Goal: Task Accomplishment & Management: Complete application form

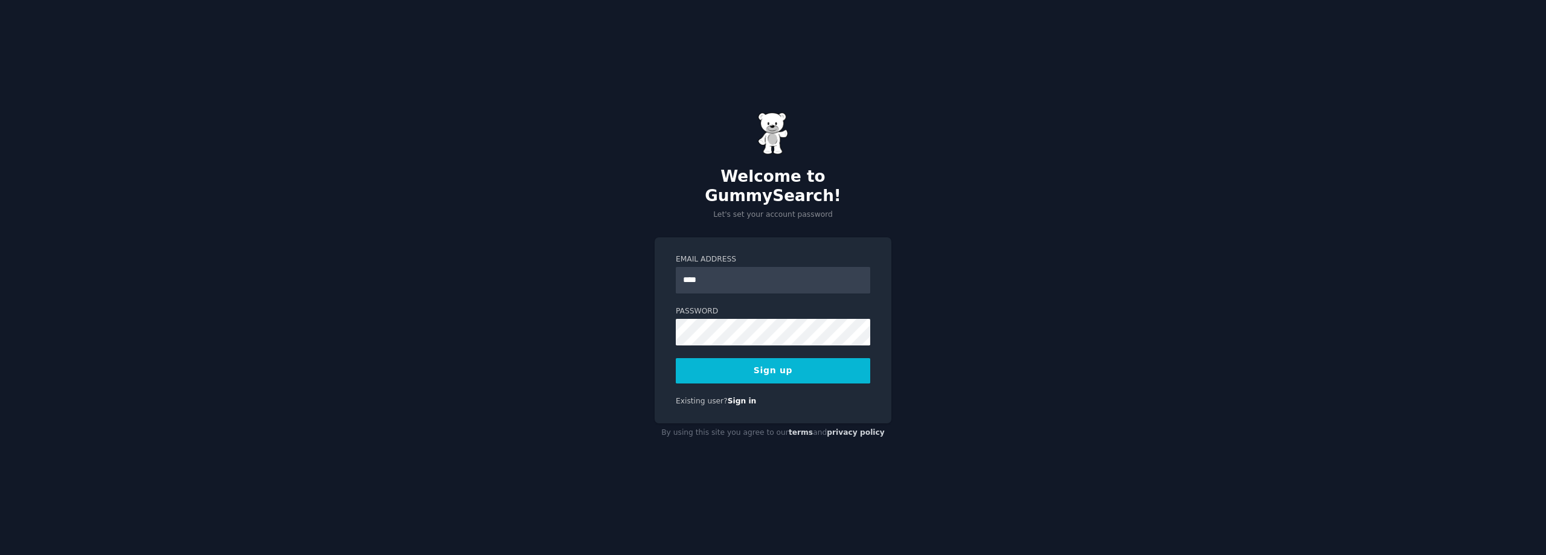
type input "**********"
click at [771, 358] on button "Sign up" at bounding box center [773, 370] width 195 height 25
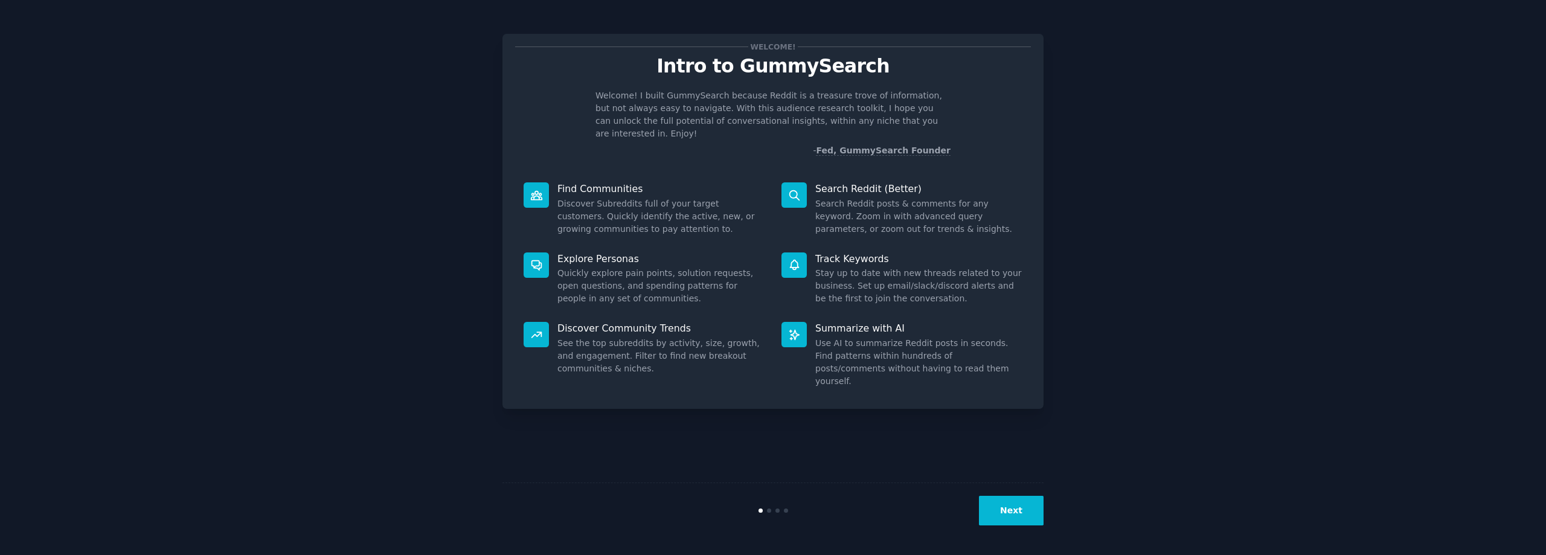
click at [1018, 504] on button "Next" at bounding box center [1011, 511] width 65 height 30
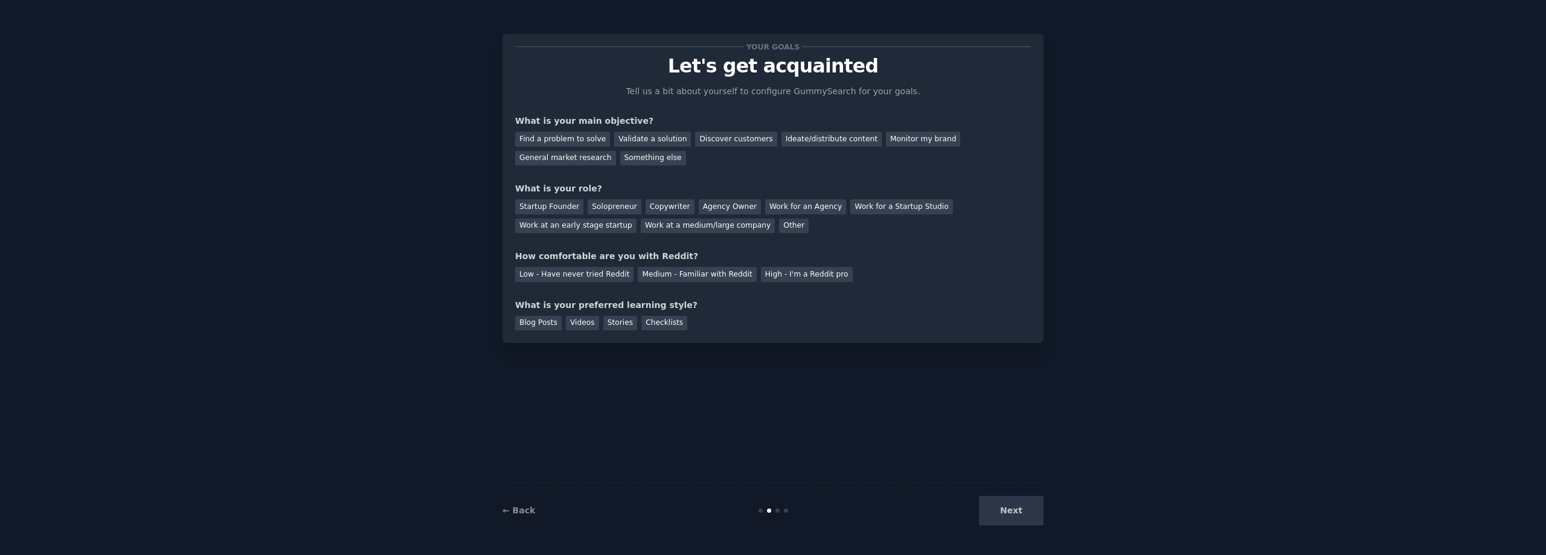
click at [1018, 507] on div "Next" at bounding box center [953, 511] width 181 height 30
click at [579, 141] on div "Find a problem to solve" at bounding box center [562, 139] width 95 height 15
click at [653, 147] on div "Find a problem to solve Validate a solution Discover customers Ideate/distribut…" at bounding box center [773, 146] width 516 height 38
click at [652, 139] on div "Validate a solution" at bounding box center [652, 139] width 77 height 15
click at [616, 151] on div "General market research" at bounding box center [565, 158] width 101 height 15
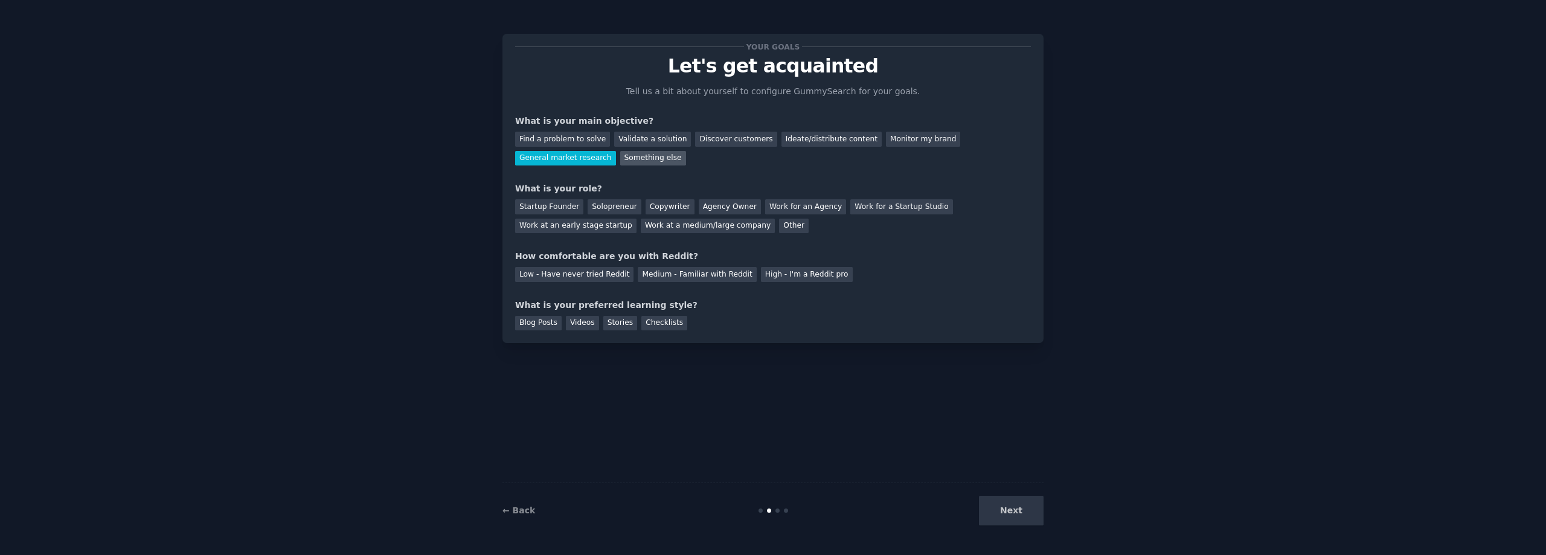
click at [620, 162] on div "Something else" at bounding box center [653, 158] width 66 height 15
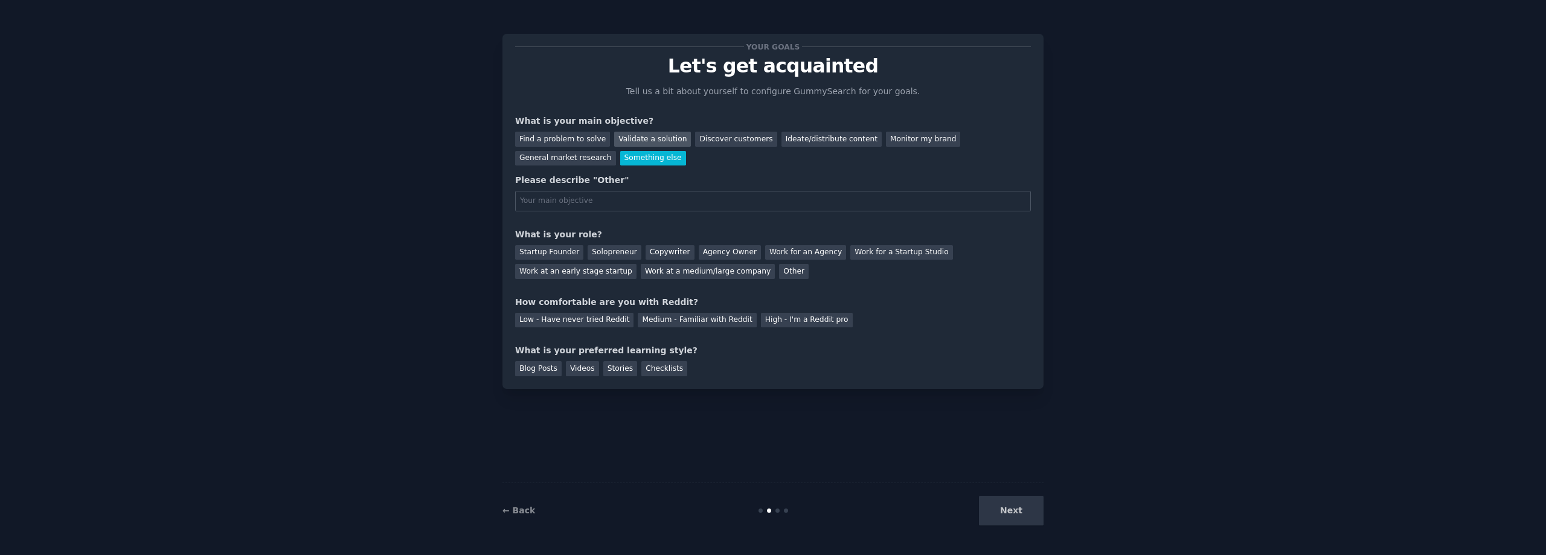
click at [633, 140] on div "Validate a solution" at bounding box center [652, 139] width 77 height 15
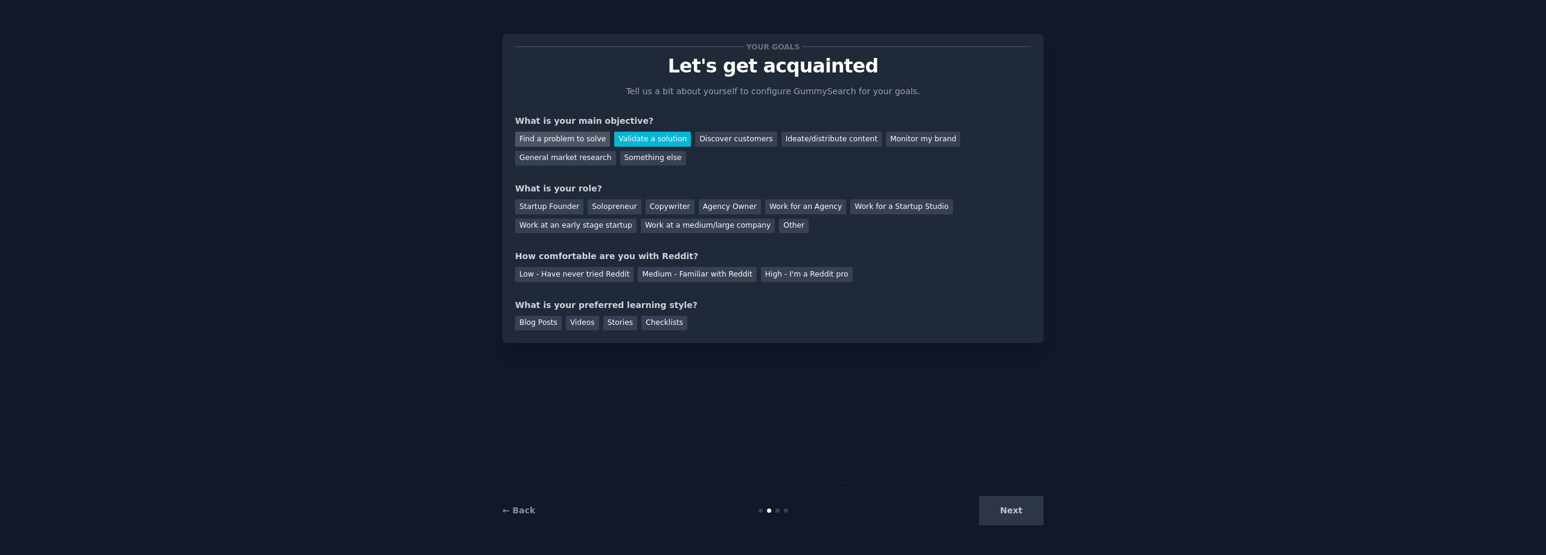
click at [587, 140] on div "Find a problem to solve" at bounding box center [562, 139] width 95 height 15
click at [548, 208] on div "Startup Founder" at bounding box center [549, 206] width 68 height 15
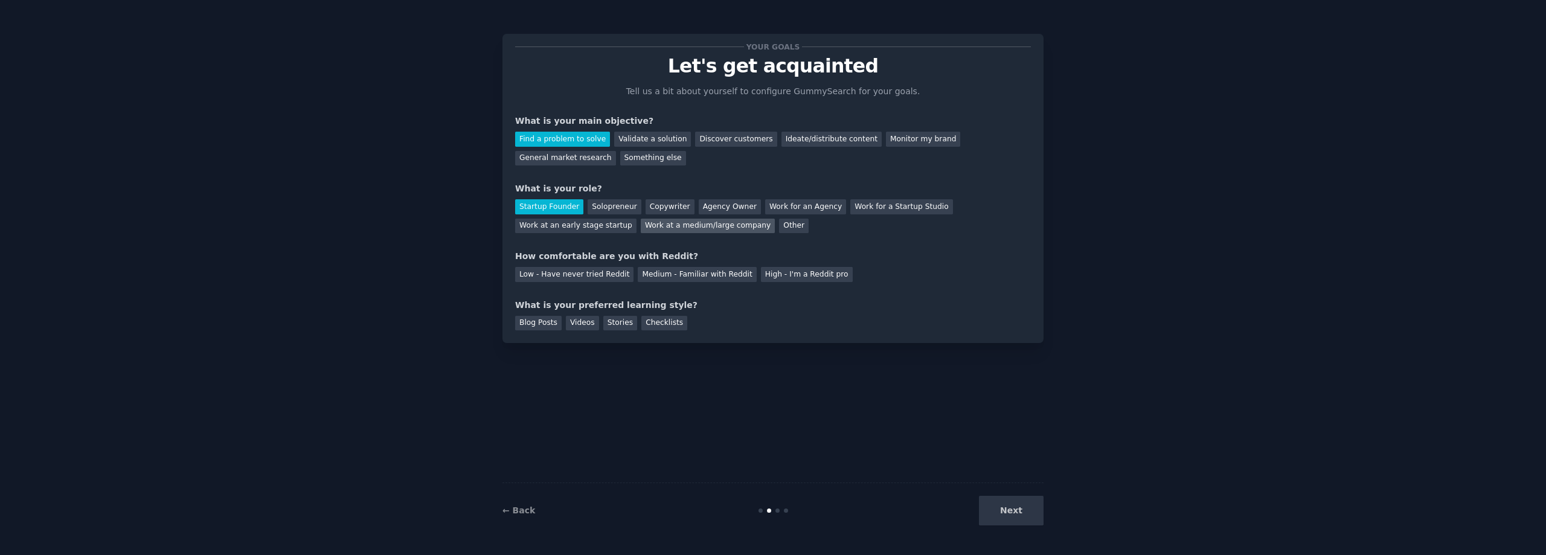
click at [641, 225] on div "Work at a medium/large company" at bounding box center [708, 226] width 134 height 15
click at [779, 220] on div "Other" at bounding box center [794, 226] width 30 height 15
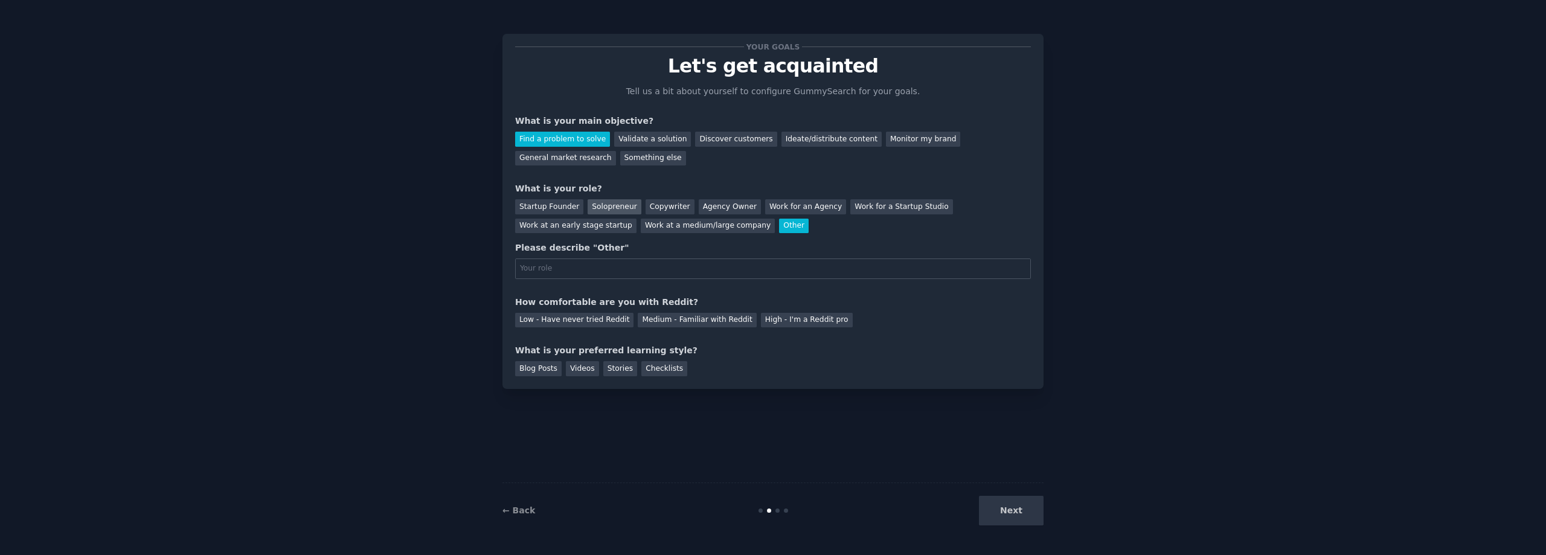
click at [612, 205] on div "Solopreneur" at bounding box center [614, 206] width 53 height 15
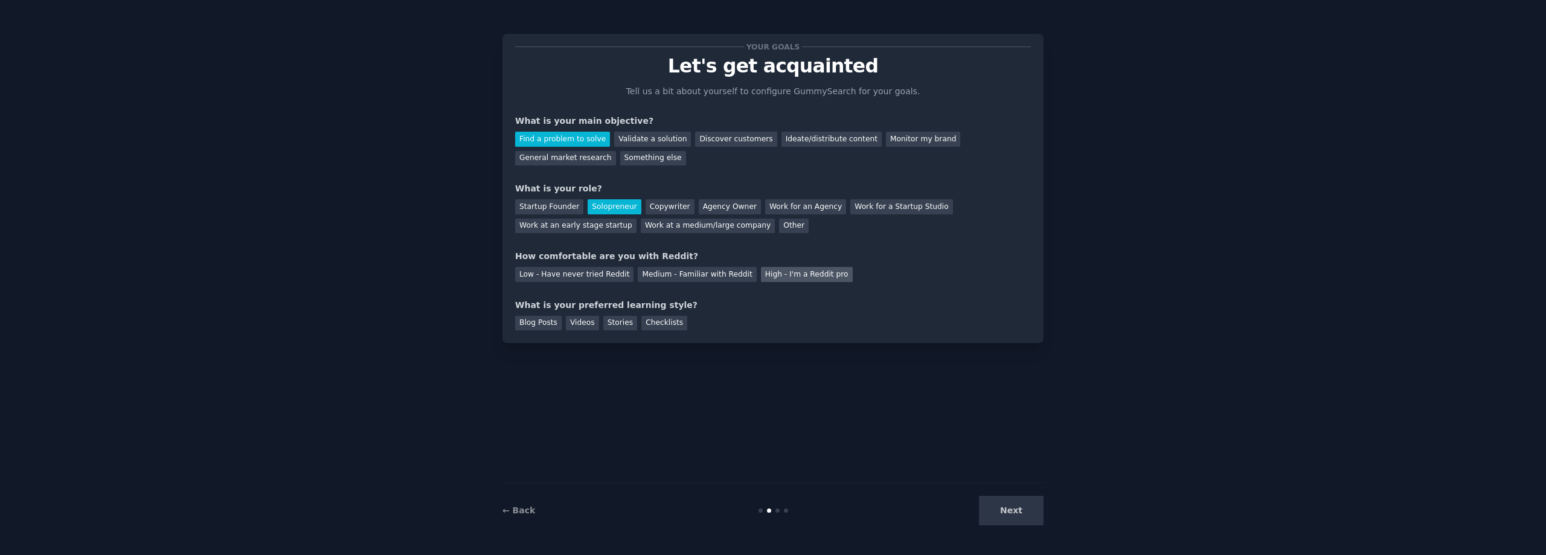
click at [761, 278] on div "High - I'm a Reddit pro" at bounding box center [807, 274] width 92 height 15
click at [726, 275] on div "Medium - Familiar with Reddit" at bounding box center [697, 274] width 118 height 15
click at [545, 322] on div "Blog Posts" at bounding box center [538, 323] width 47 height 15
click at [582, 322] on div "Videos" at bounding box center [582, 323] width 33 height 15
click at [641, 321] on div "Checklists" at bounding box center [664, 323] width 46 height 15
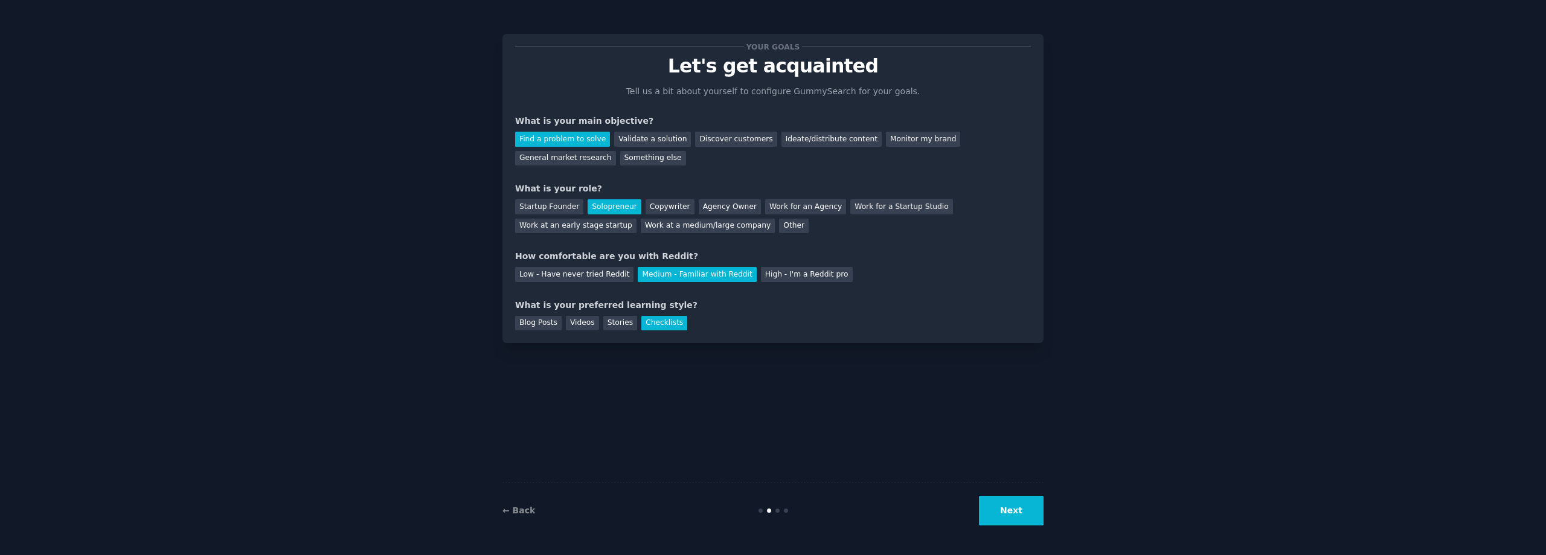
click at [1007, 514] on button "Next" at bounding box center [1011, 511] width 65 height 30
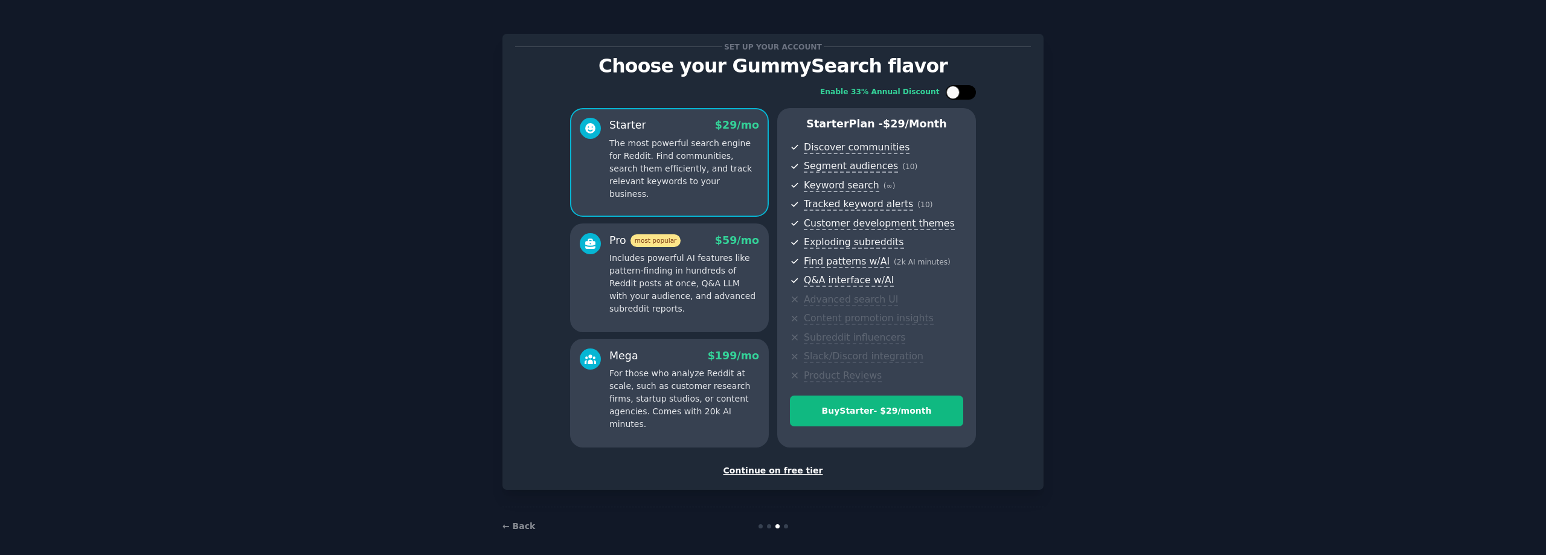
click at [958, 87] on div at bounding box center [961, 92] width 30 height 14
checkbox input "false"
click at [777, 471] on div "Continue on free tier" at bounding box center [773, 471] width 516 height 13
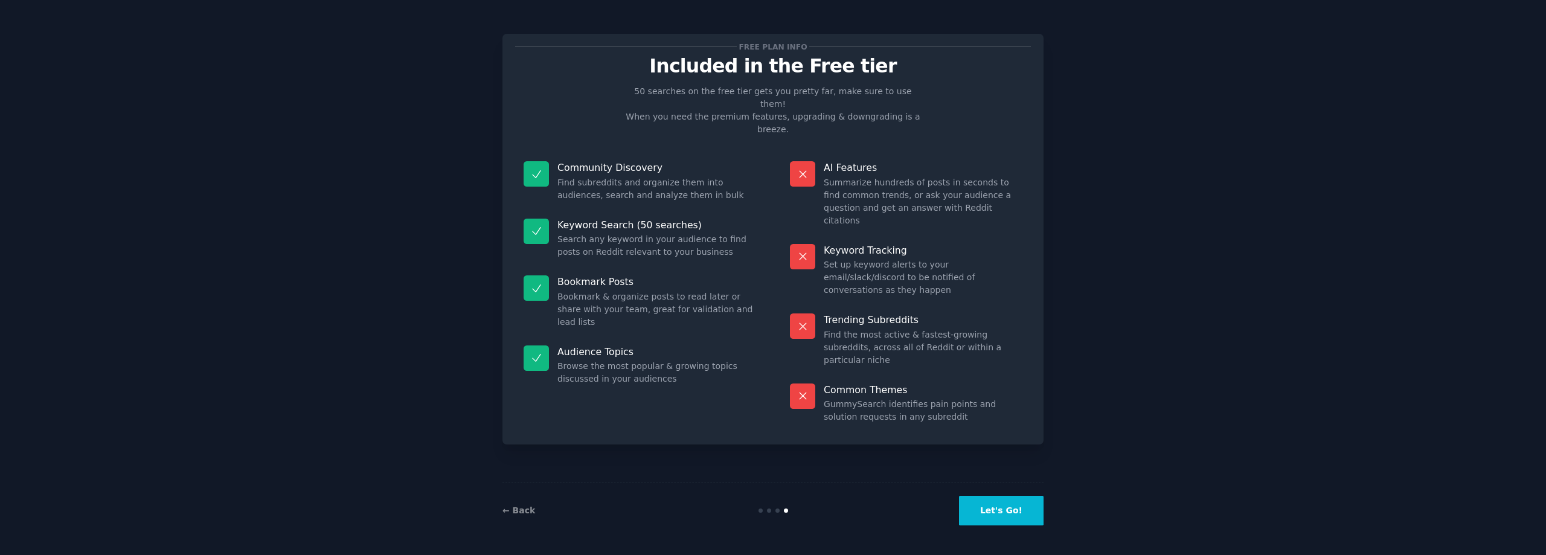
click at [1014, 507] on button "Let's Go!" at bounding box center [1001, 511] width 85 height 30
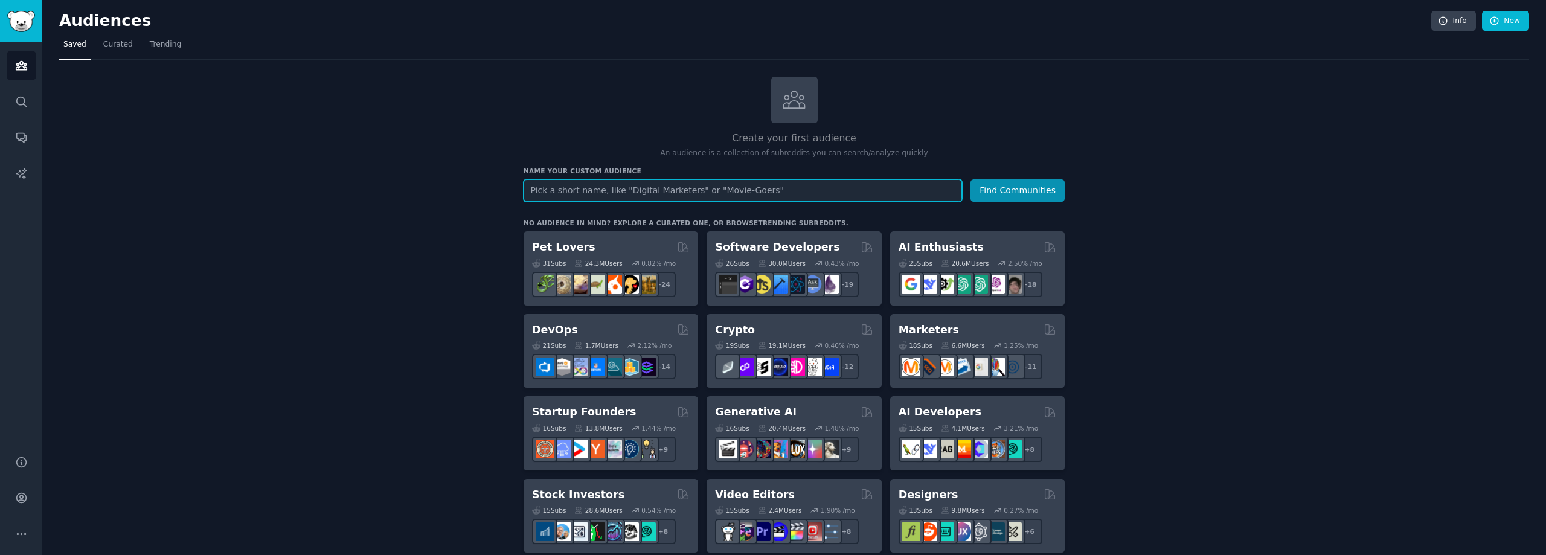
click at [724, 193] on input "text" at bounding box center [743, 190] width 439 height 22
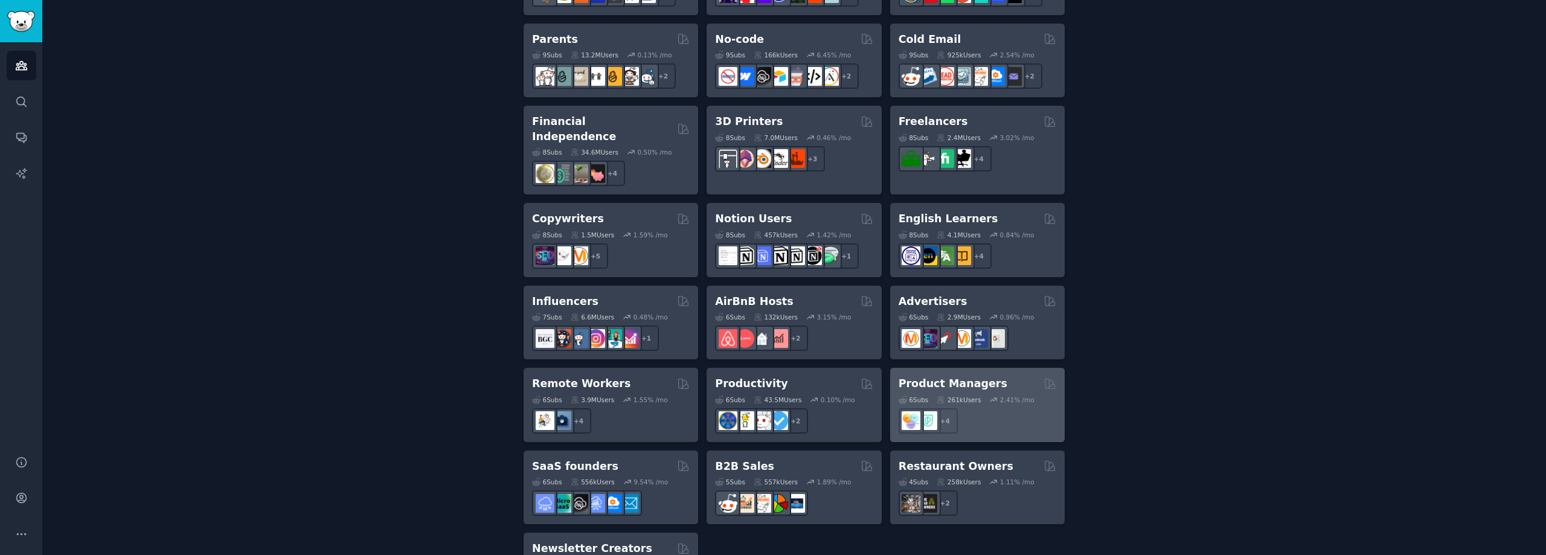
scroll to position [838, 0]
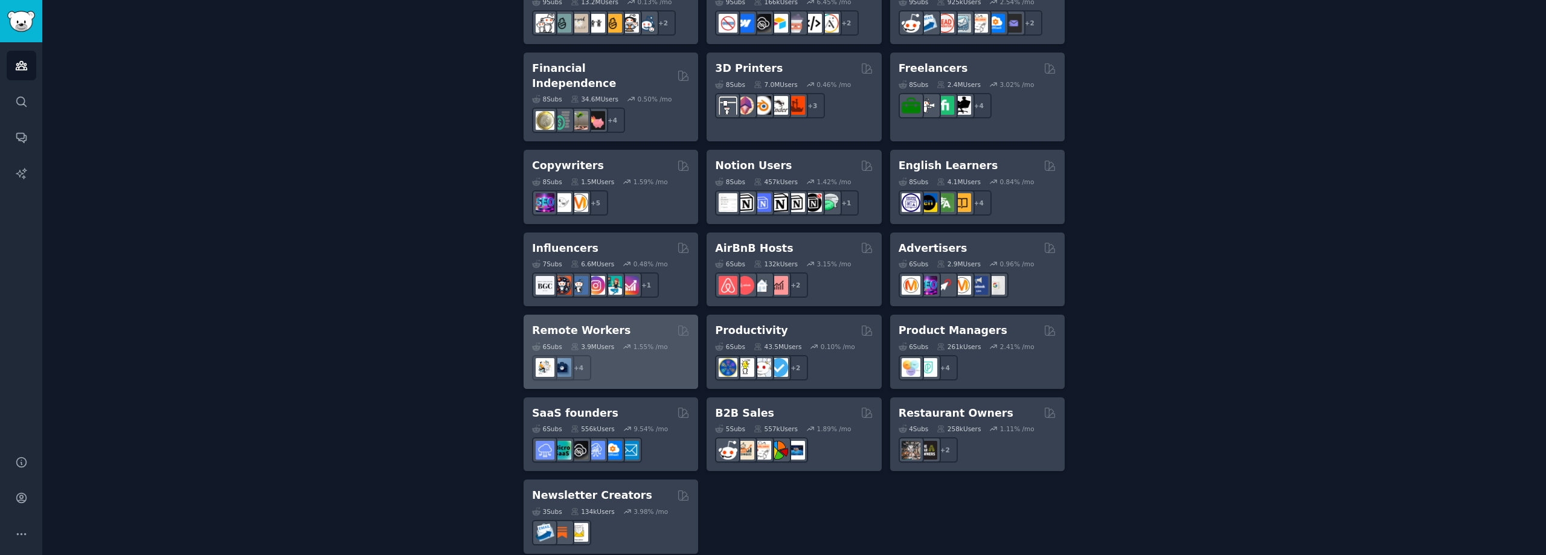
click at [626, 323] on div "Remote Workers" at bounding box center [611, 330] width 158 height 15
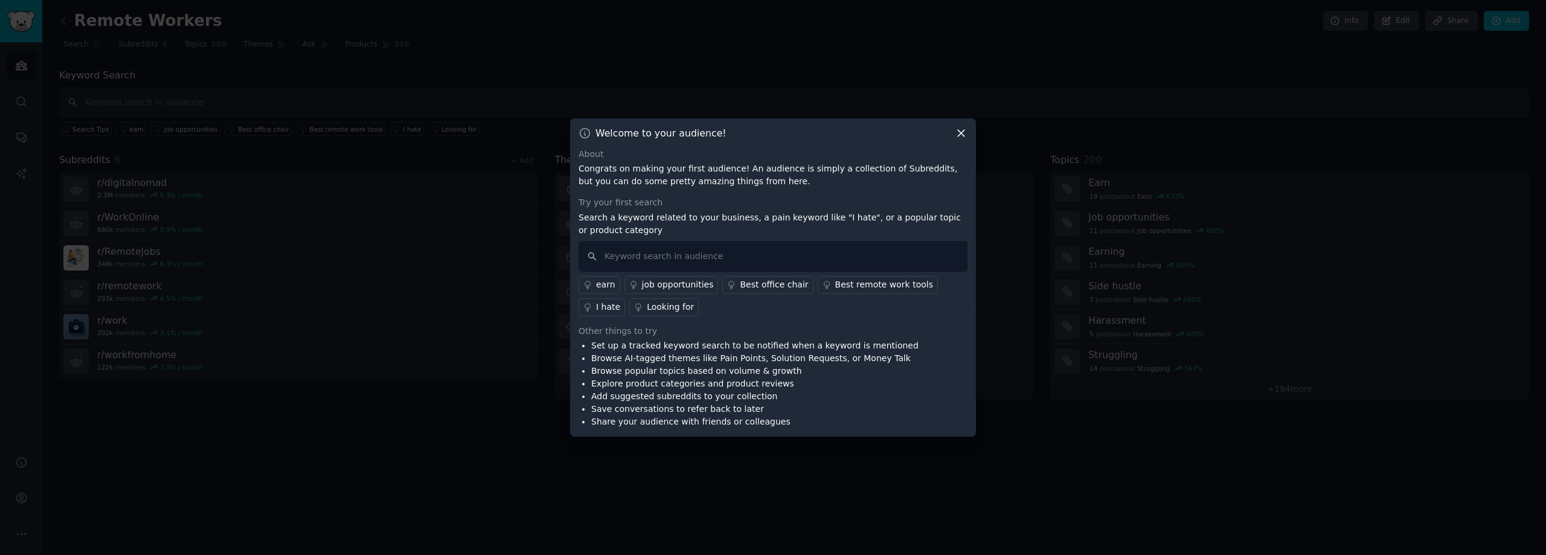
click at [962, 133] on icon at bounding box center [961, 133] width 13 height 13
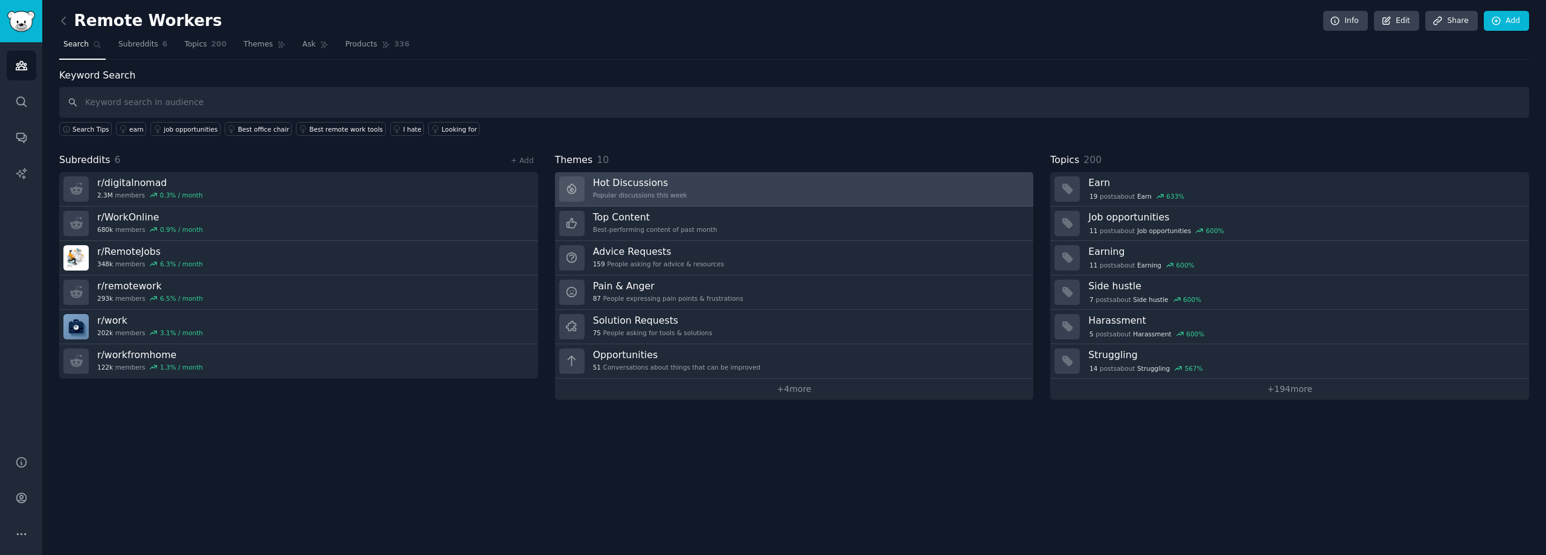
click at [674, 194] on div "Popular discussions this week" at bounding box center [640, 195] width 94 height 8
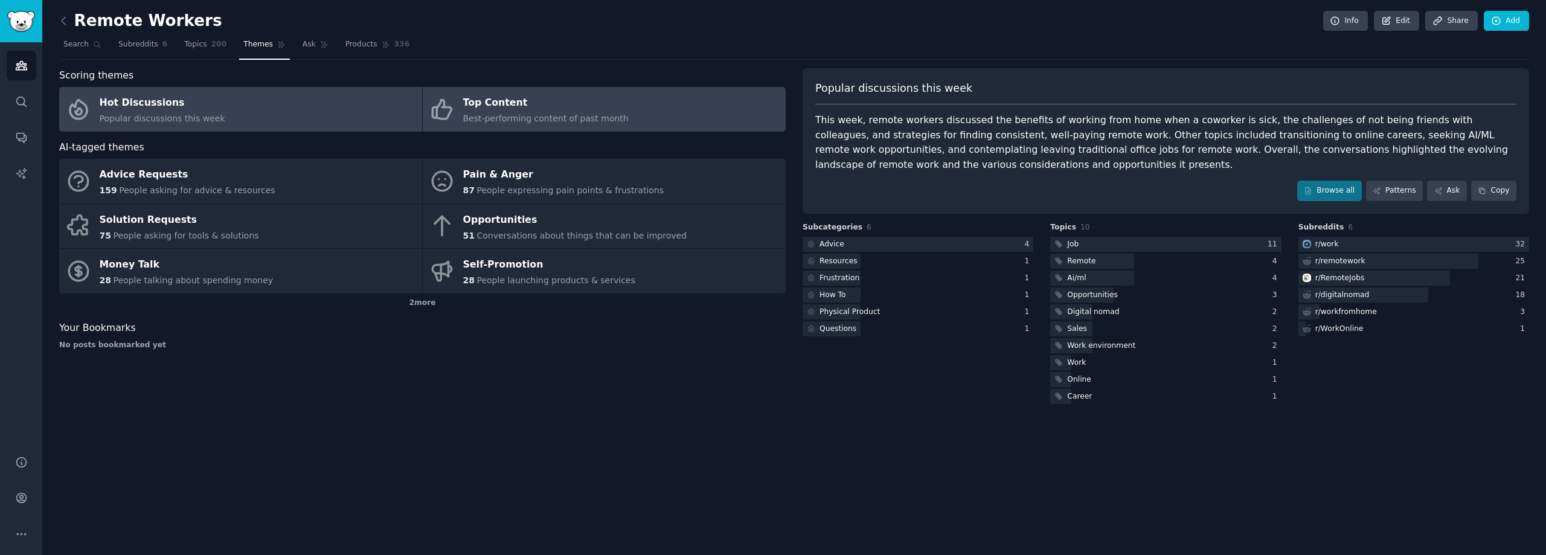
click at [541, 116] on span "Best-performing content of past month" at bounding box center [546, 119] width 166 height 10
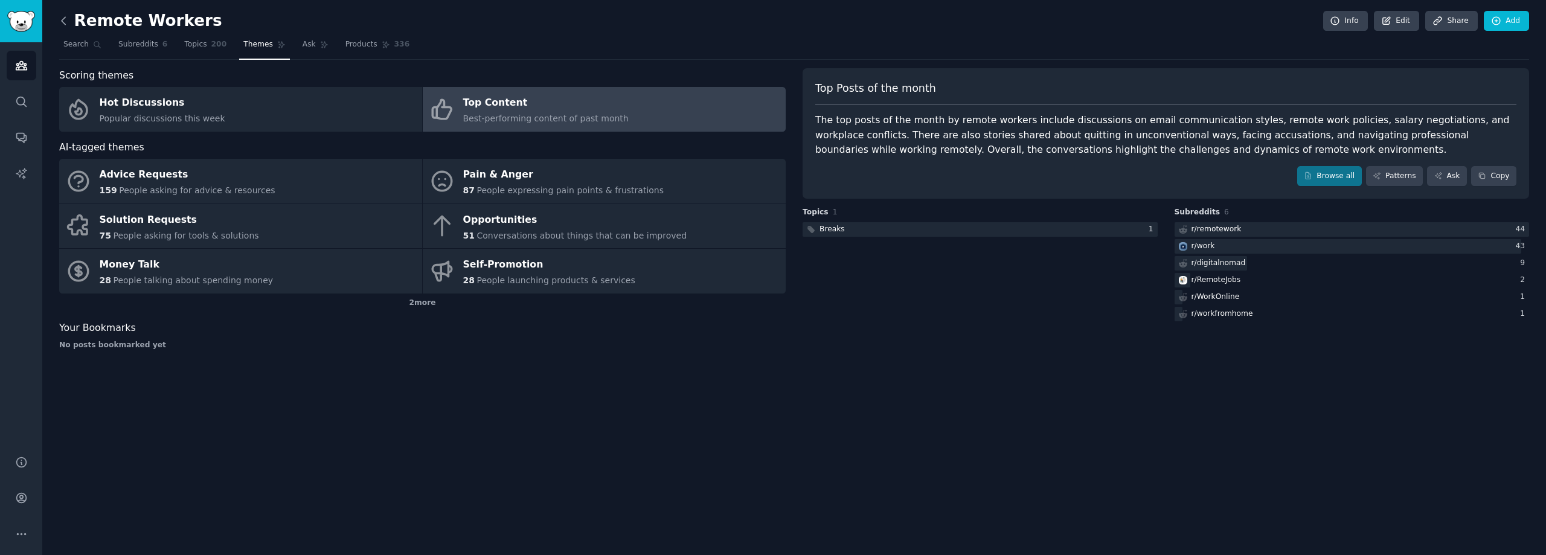
click at [62, 16] on icon at bounding box center [63, 20] width 13 height 13
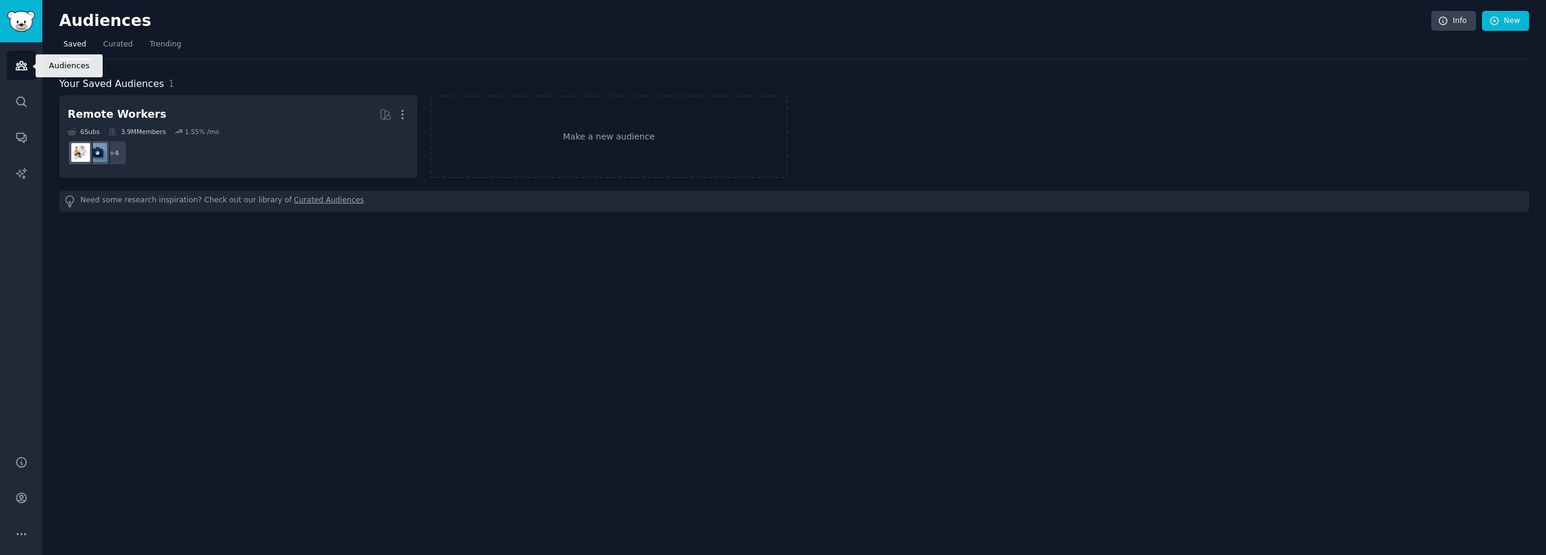
click at [18, 65] on icon "Sidebar" at bounding box center [21, 66] width 11 height 8
click at [519, 127] on link "Make a new audience" at bounding box center [609, 136] width 358 height 83
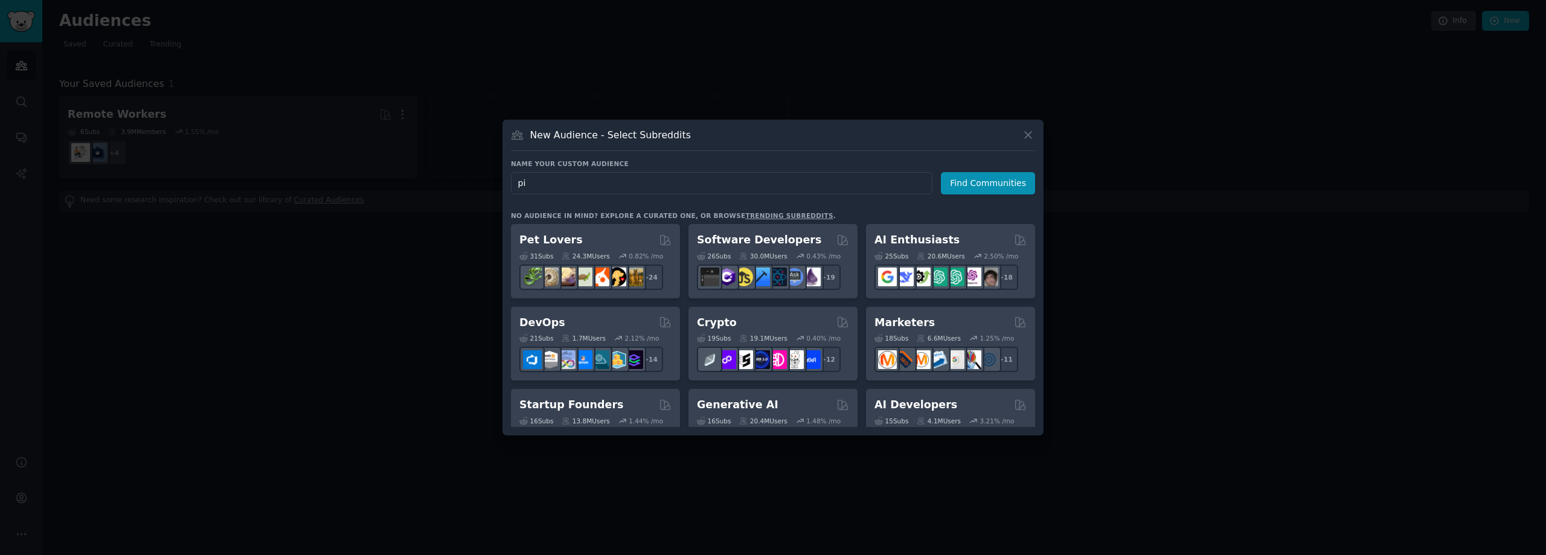
type input "p"
type input "pilot jobs"
click button "Find Communities" at bounding box center [988, 183] width 94 height 22
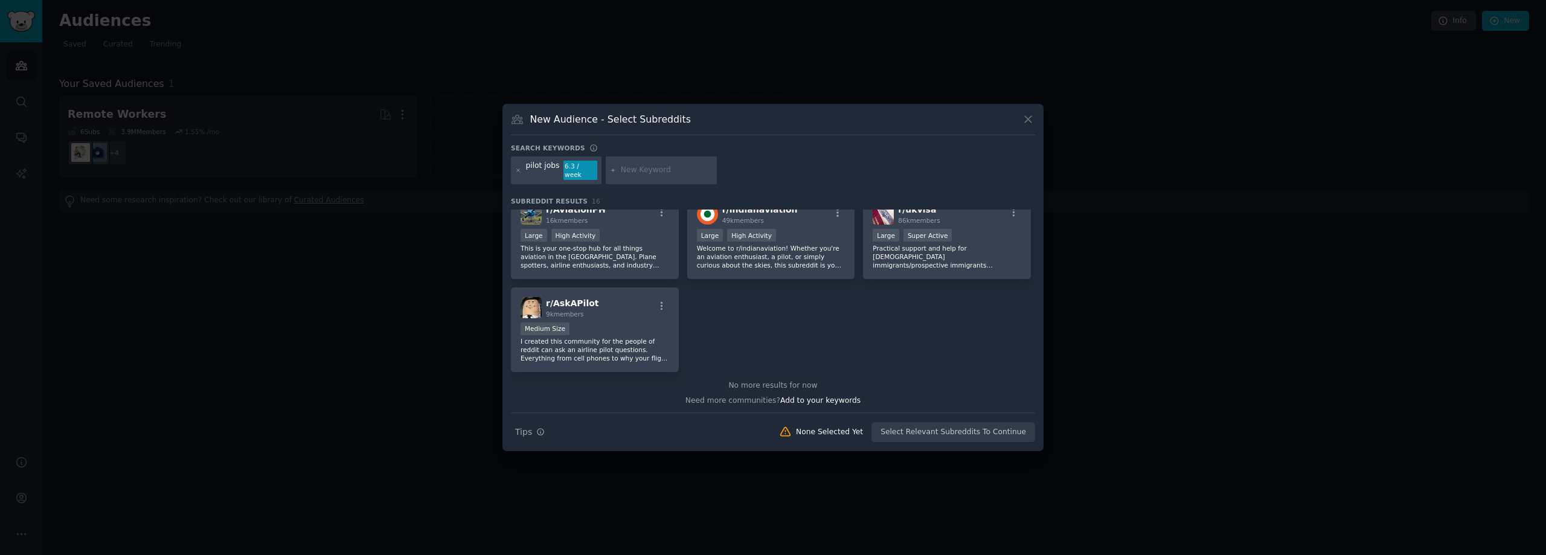
scroll to position [376, 0]
